Goal: Transaction & Acquisition: Subscribe to service/newsletter

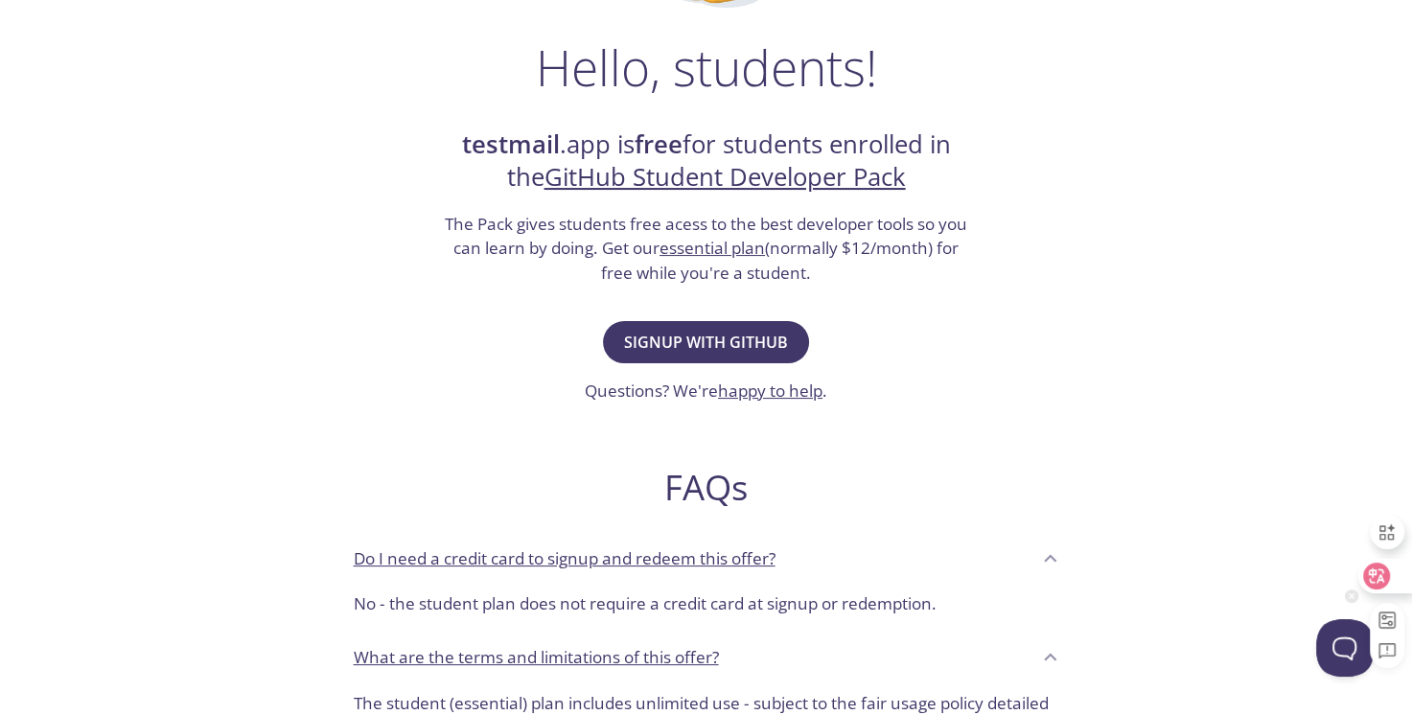
click at [1378, 579] on icon at bounding box center [1377, 576] width 16 height 15
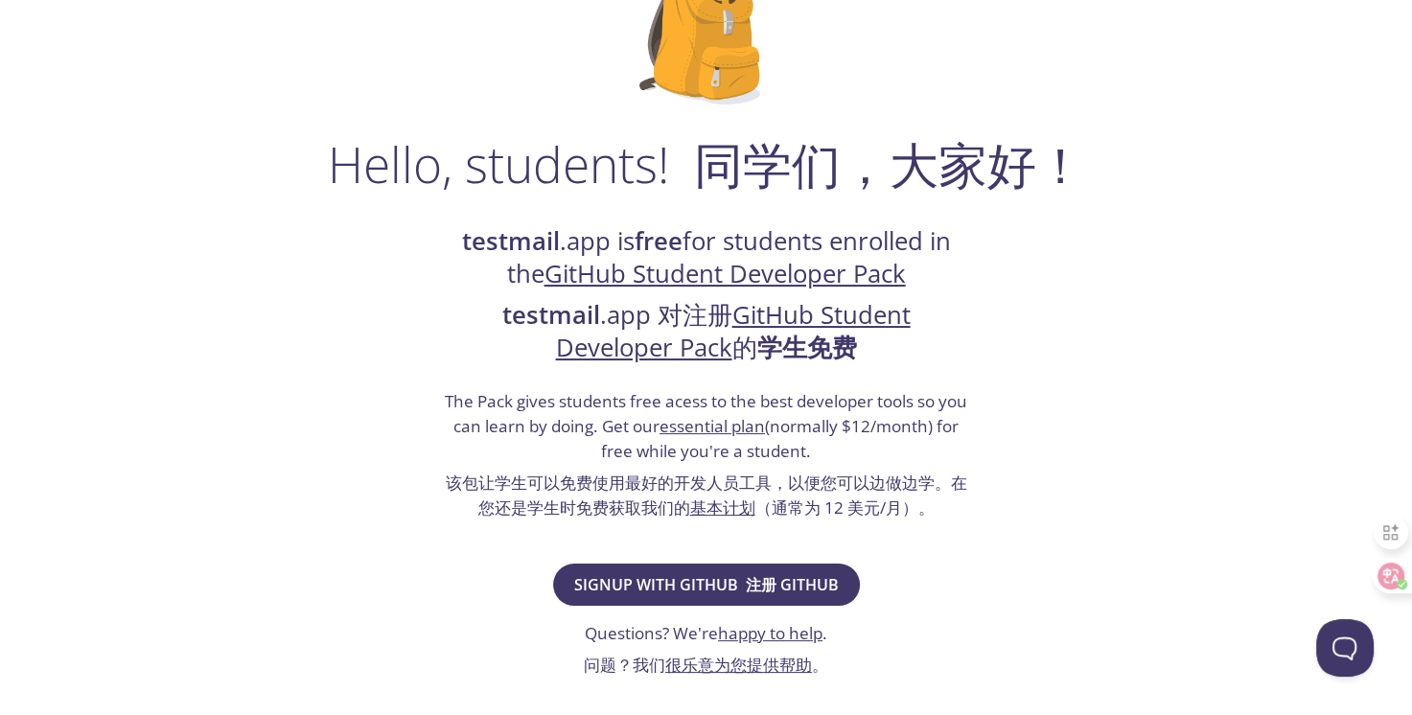
scroll to position [192, 0]
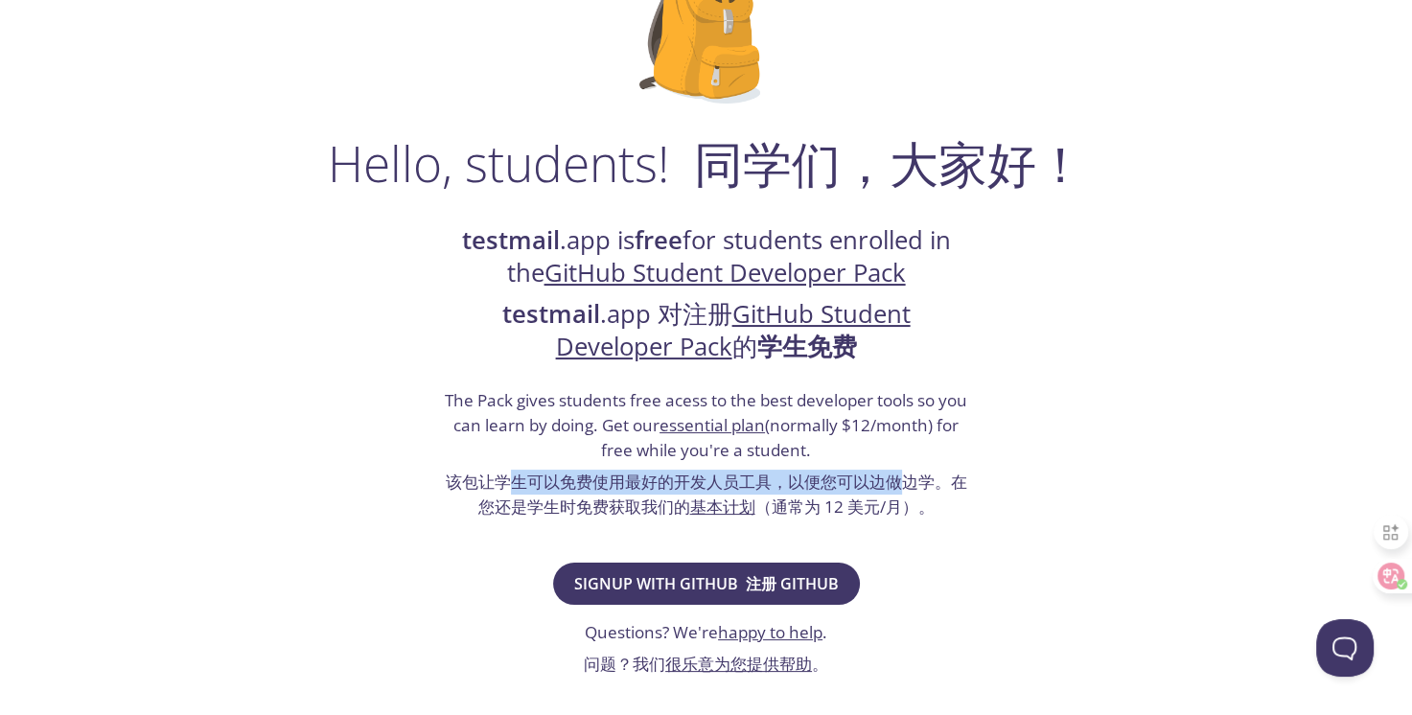
drag, startPoint x: 583, startPoint y: 480, endPoint x: 965, endPoint y: 484, distance: 381.6
click at [962, 484] on font "该包让学生可以免费使用最好的开发人员工具，以便您可以边做边学。在您还是学生时免费获取我们的 基本计划 （通常为 12 美元/月）。" at bounding box center [707, 494] width 522 height 47
drag, startPoint x: 965, startPoint y: 484, endPoint x: 1093, endPoint y: 535, distance: 138.2
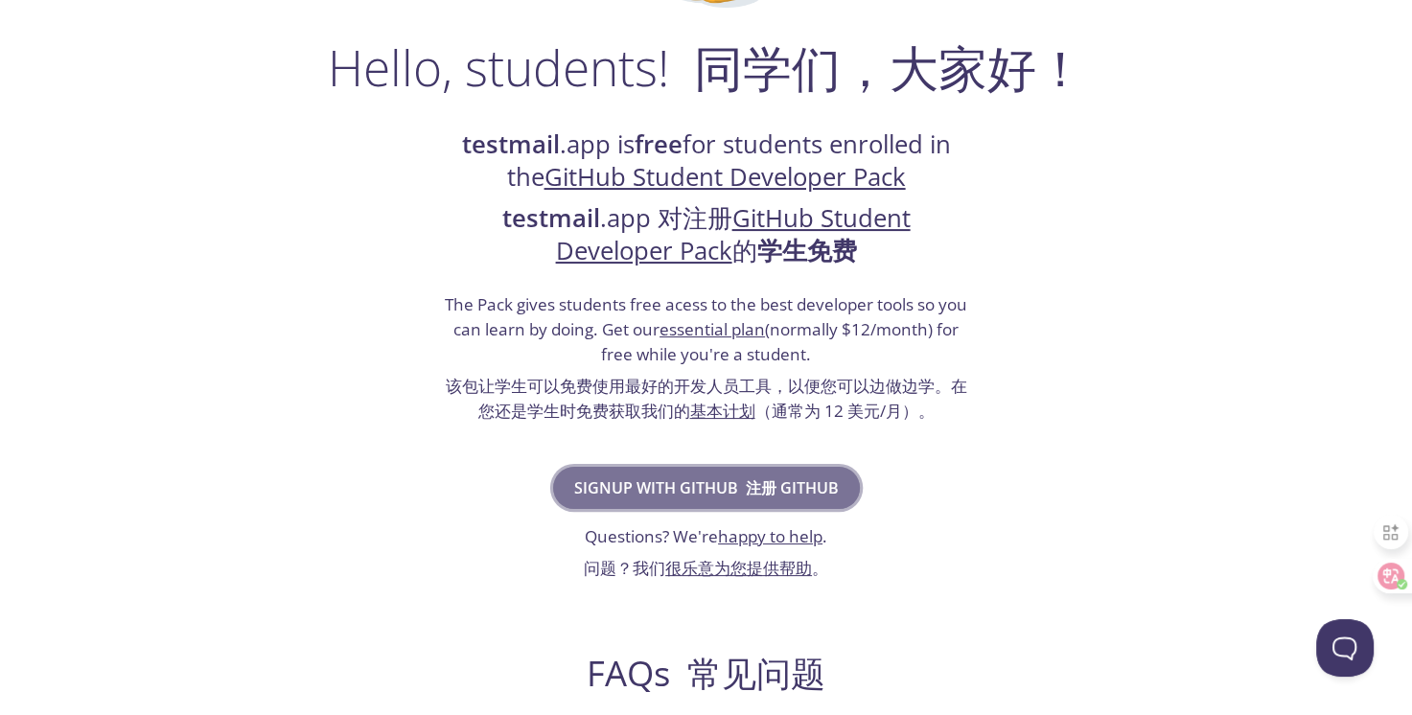
click at [773, 485] on font "注册 GITHUB" at bounding box center [792, 487] width 93 height 21
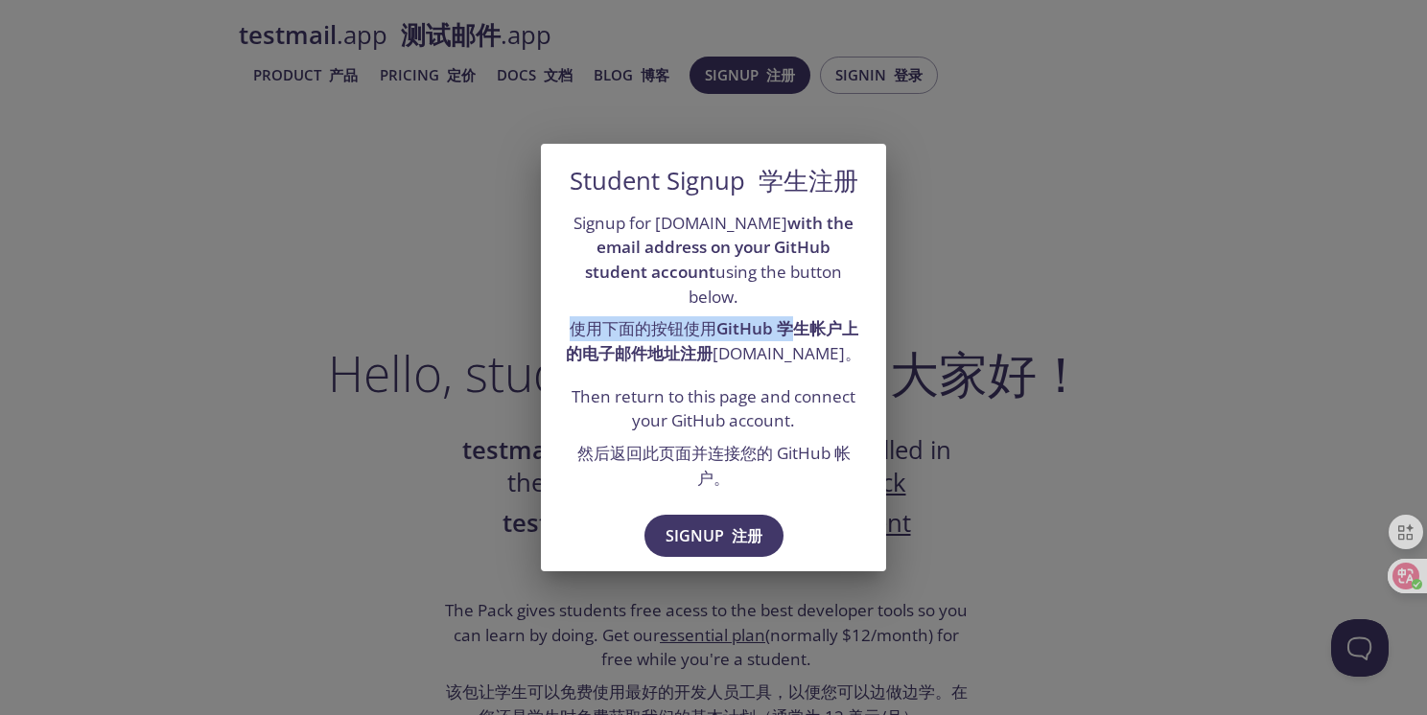
drag, startPoint x: 573, startPoint y: 316, endPoint x: 812, endPoint y: 316, distance: 238.7
click at [812, 317] on font "使用下面的按钮使用 GitHub 学生帐户上的电子邮件地址注册 testmail.app。" at bounding box center [713, 340] width 295 height 47
drag, startPoint x: 812, startPoint y: 316, endPoint x: 736, endPoint y: 364, distance: 89.6
click at [736, 364] on div "Signup for testmail.app with the email address on your GitHub student account u…" at bounding box center [713, 354] width 345 height 303
click at [1042, 466] on div "Student Signup 学生注册 Signup for testmail.app with the email address on your GitH…" at bounding box center [713, 357] width 1427 height 715
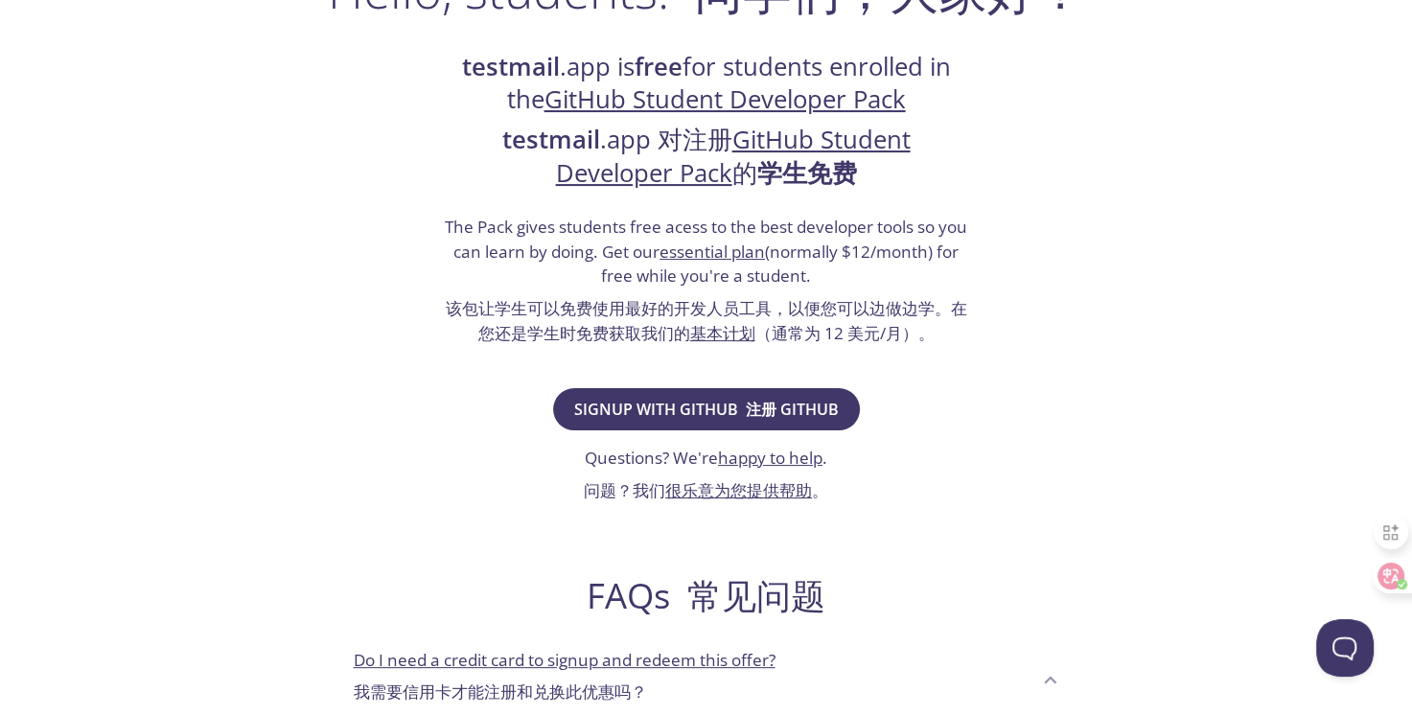
scroll to position [863, 0]
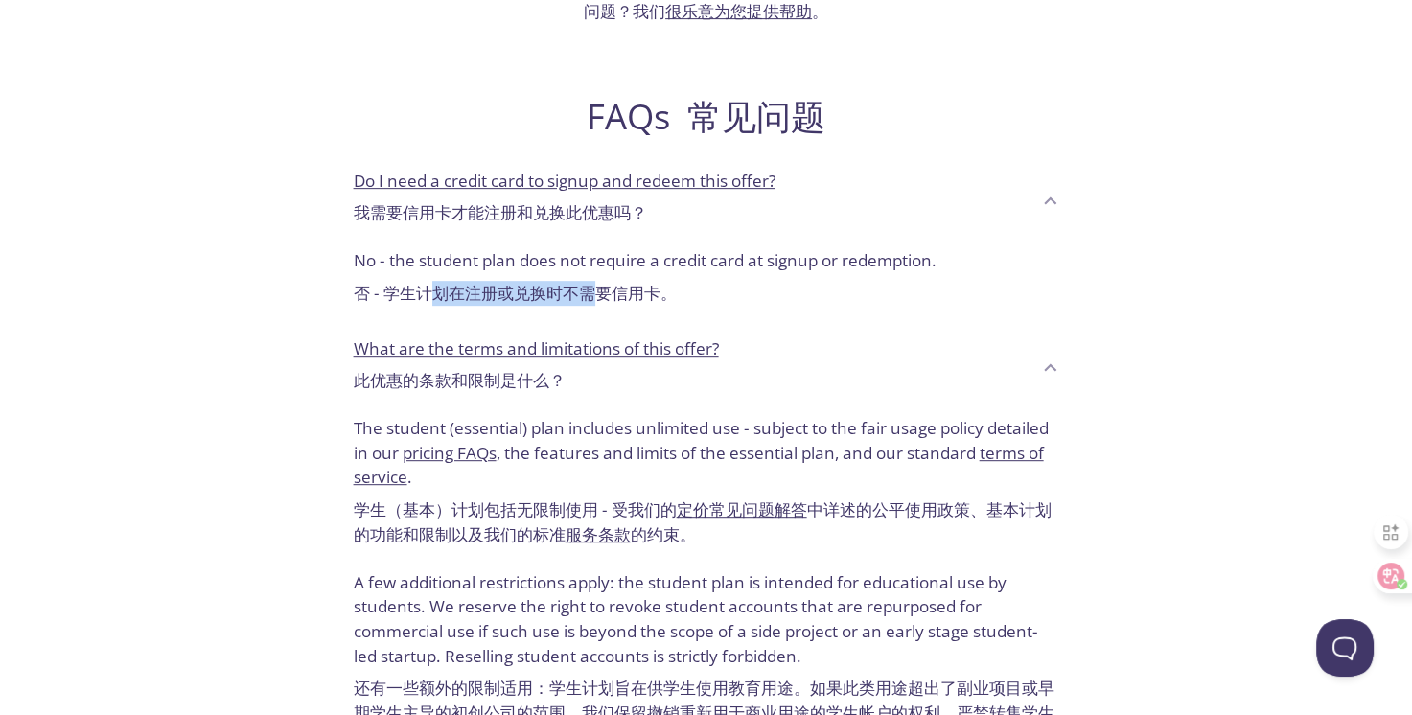
drag, startPoint x: 442, startPoint y: 295, endPoint x: 631, endPoint y: 289, distance: 189.0
click at [629, 289] on font "否 - 学生计划在注册或兑换时不需要信用卡。" at bounding box center [515, 293] width 323 height 22
drag, startPoint x: 631, startPoint y: 289, endPoint x: 651, endPoint y: 304, distance: 25.3
click at [651, 304] on font "否 - 学生计划在注册或兑换时不需要信用卡。" at bounding box center [515, 293] width 323 height 25
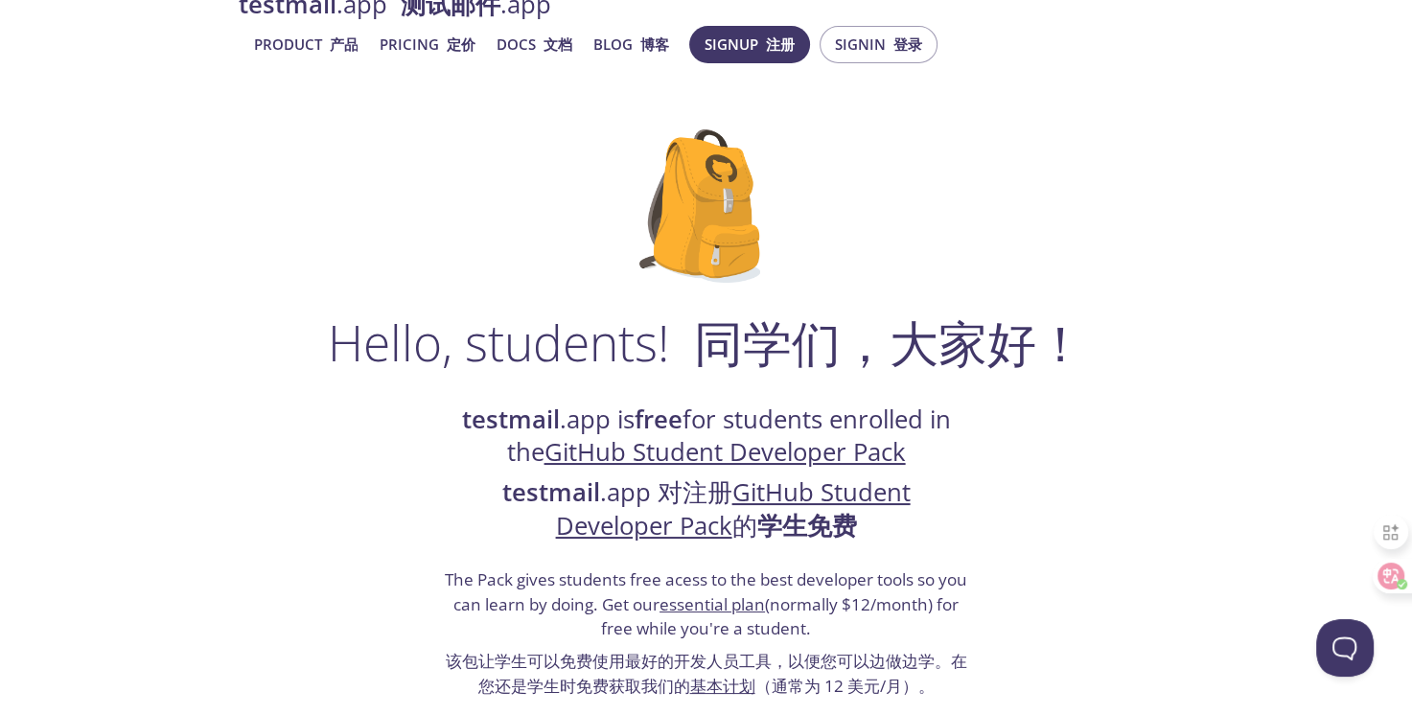
scroll to position [0, 0]
